Goal: Task Accomplishment & Management: Manage account settings

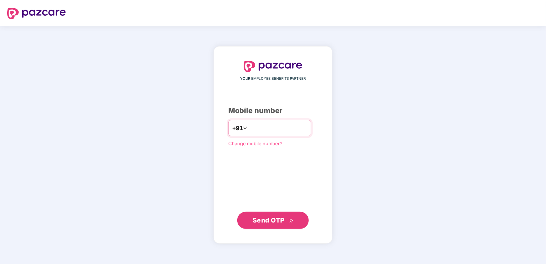
type input "**********"
click at [278, 220] on span "Send OTP" at bounding box center [268, 220] width 32 height 8
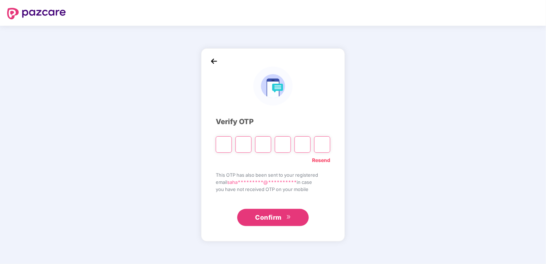
click at [322, 158] on link "Resend" at bounding box center [321, 160] width 18 height 8
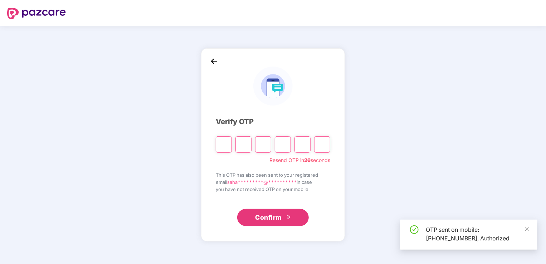
click at [222, 147] on input "Please enter verification code. Digit 1" at bounding box center [224, 144] width 16 height 16
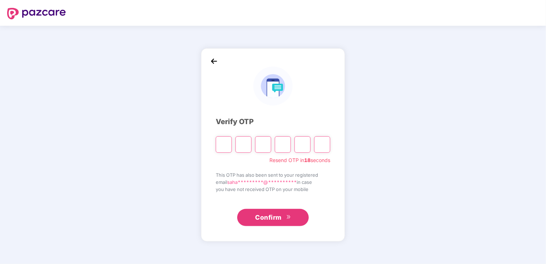
type input "*"
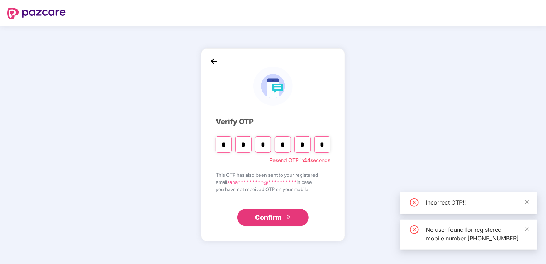
type input "*"
click at [272, 217] on span "Confirm" at bounding box center [268, 217] width 26 height 10
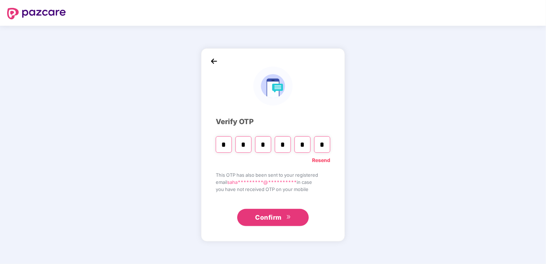
click at [322, 160] on link "Resend" at bounding box center [321, 160] width 18 height 8
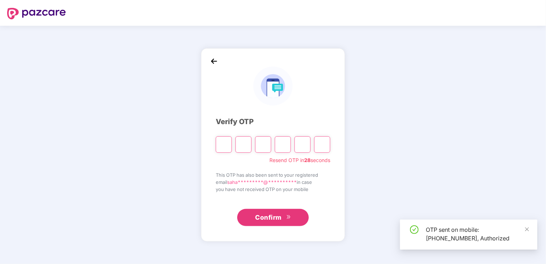
click at [225, 146] on input "Please enter verification code. Digit 1" at bounding box center [224, 144] width 16 height 16
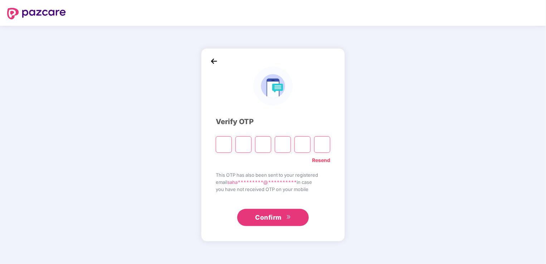
type input "*"
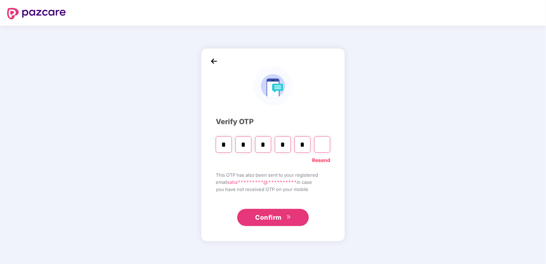
type input "*"
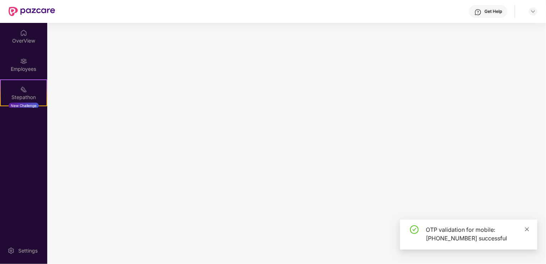
click at [526, 229] on icon "close" at bounding box center [526, 229] width 5 height 5
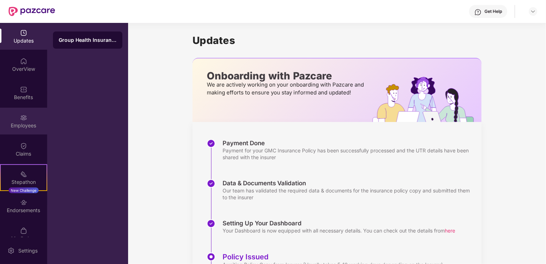
click at [26, 122] on div "Employees" at bounding box center [23, 125] width 47 height 7
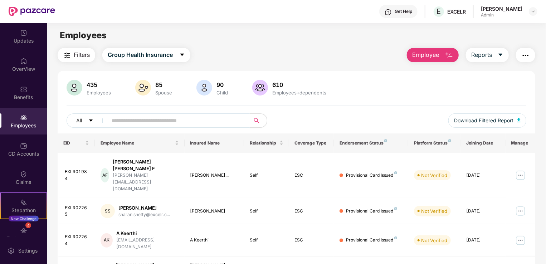
click at [167, 121] on input "text" at bounding box center [176, 120] width 128 height 11
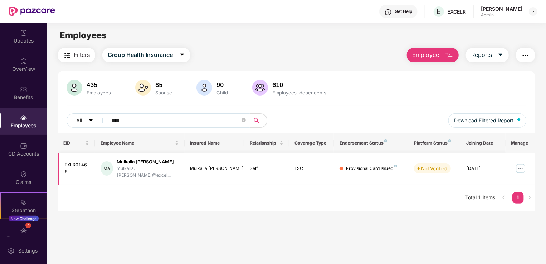
type input "****"
click at [519, 165] on img at bounding box center [519, 168] width 11 height 11
click at [153, 162] on div "Mulkalla [PERSON_NAME]" at bounding box center [148, 161] width 62 height 7
click at [140, 161] on div "Mulkalla [PERSON_NAME]" at bounding box center [148, 161] width 62 height 7
click at [520, 164] on img at bounding box center [519, 168] width 11 height 11
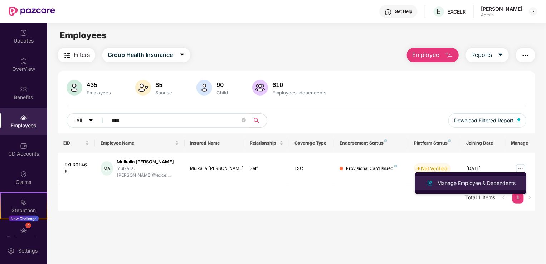
click at [470, 181] on div "Manage Employee & Dependents" at bounding box center [475, 183] width 81 height 8
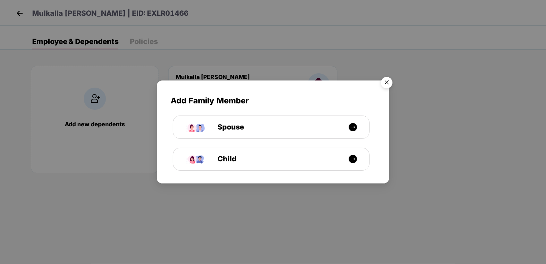
click at [388, 83] on img "Close" at bounding box center [386, 84] width 20 height 20
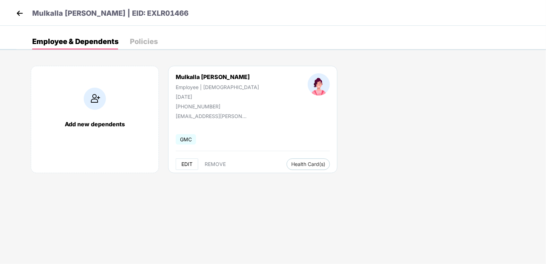
click at [187, 164] on span "EDIT" at bounding box center [186, 164] width 11 height 6
select select "******"
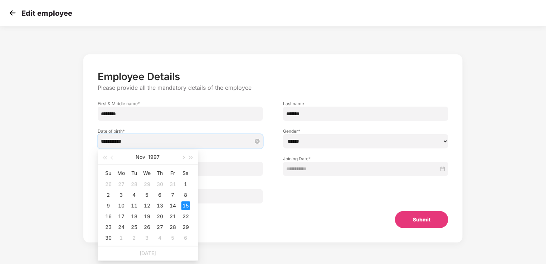
click at [134, 142] on input "**********" at bounding box center [177, 141] width 152 height 8
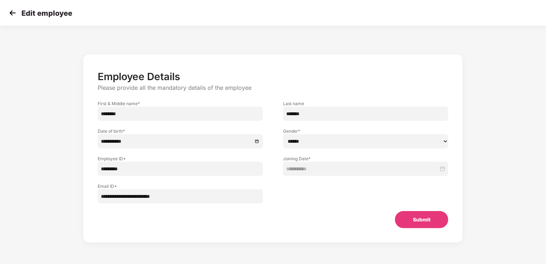
click at [56, 144] on div "**********" at bounding box center [272, 155] width 455 height 209
click at [13, 11] on img at bounding box center [12, 13] width 11 height 11
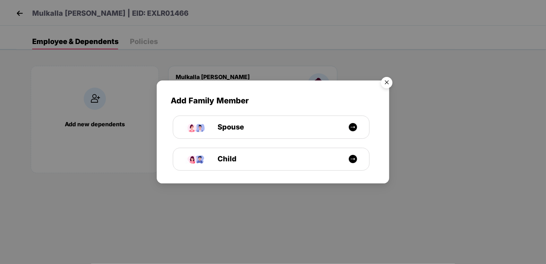
click at [386, 83] on img "Close" at bounding box center [386, 84] width 20 height 20
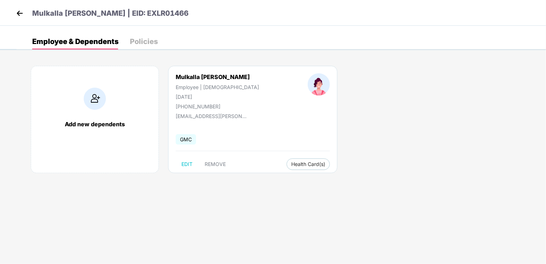
click at [19, 12] on img at bounding box center [19, 13] width 11 height 11
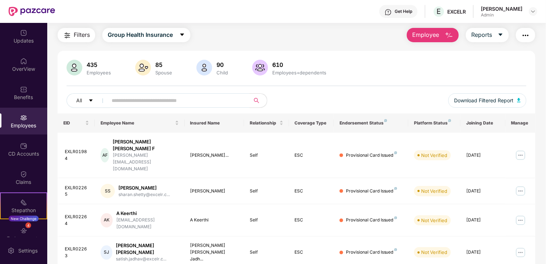
scroll to position [20, 0]
click at [173, 99] on input "text" at bounding box center [176, 100] width 128 height 11
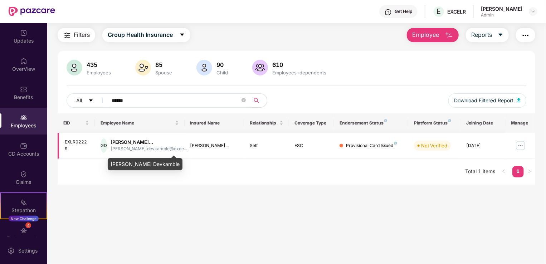
type input "******"
click at [149, 141] on div "[PERSON_NAME]..." at bounding box center [148, 142] width 77 height 7
click at [521, 147] on img at bounding box center [519, 145] width 11 height 11
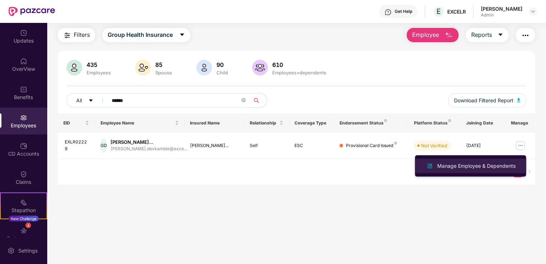
click at [470, 166] on div "Manage Employee & Dependents" at bounding box center [475, 166] width 81 height 8
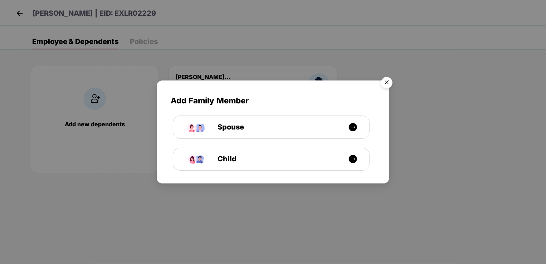
click at [388, 82] on img "Close" at bounding box center [386, 84] width 20 height 20
